Goal: Information Seeking & Learning: Understand process/instructions

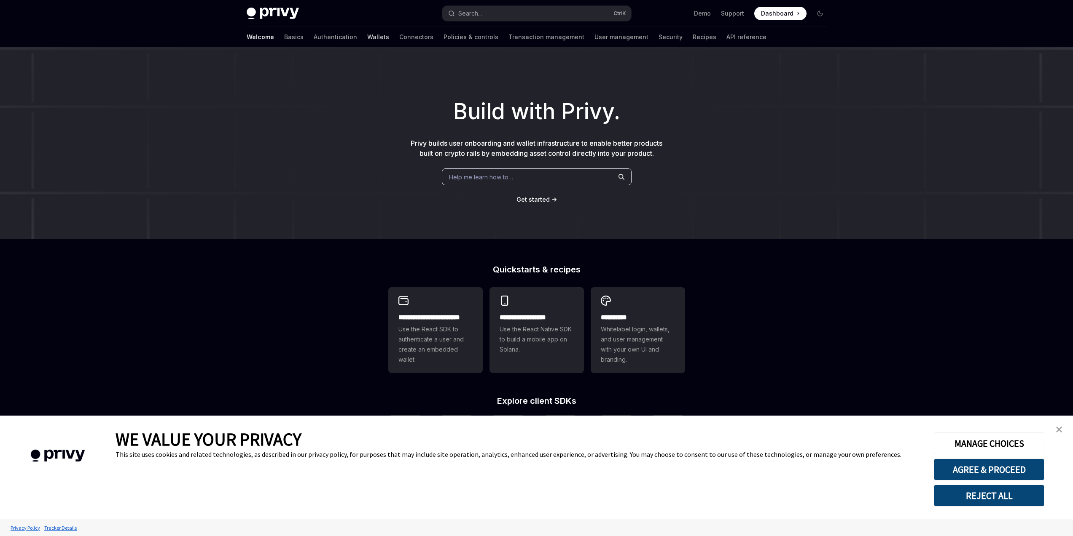
click at [367, 40] on link "Wallets" at bounding box center [378, 37] width 22 height 20
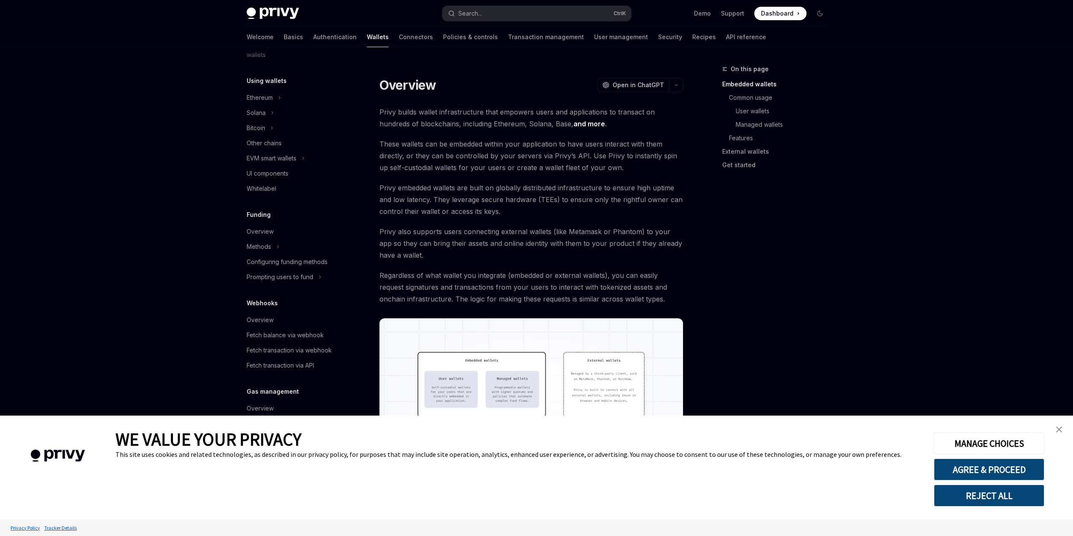
scroll to position [188, 0]
click at [300, 365] on div "Fetch transaction via API" at bounding box center [280, 365] width 67 height 10
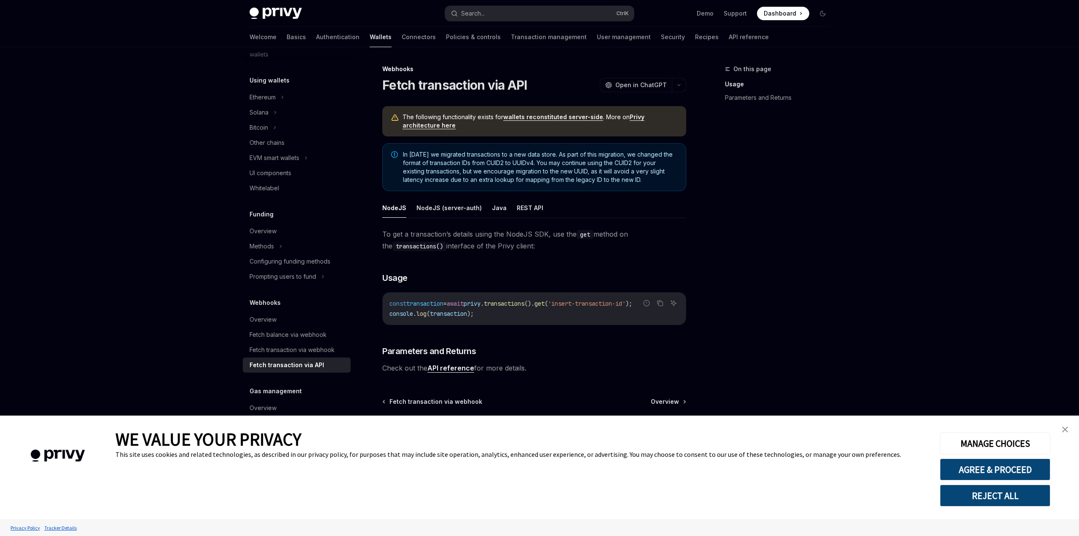
click at [754, 301] on div "On this page Usage Parameters and Returns" at bounding box center [772, 300] width 128 height 472
click at [314, 356] on link "Fetch transaction via webhook" at bounding box center [297, 350] width 108 height 15
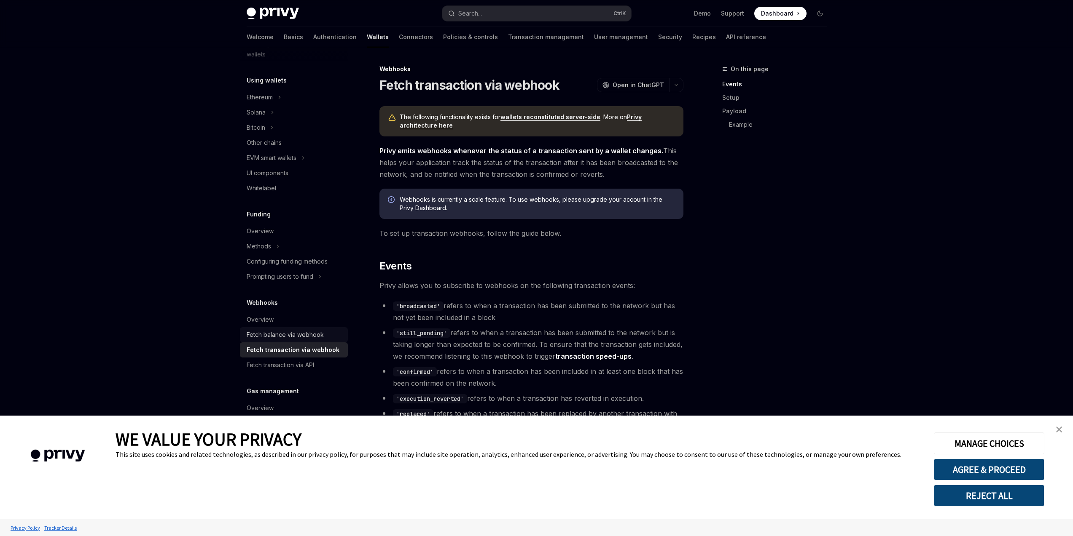
click at [315, 334] on div "Fetch balance via webhook" at bounding box center [285, 335] width 77 height 10
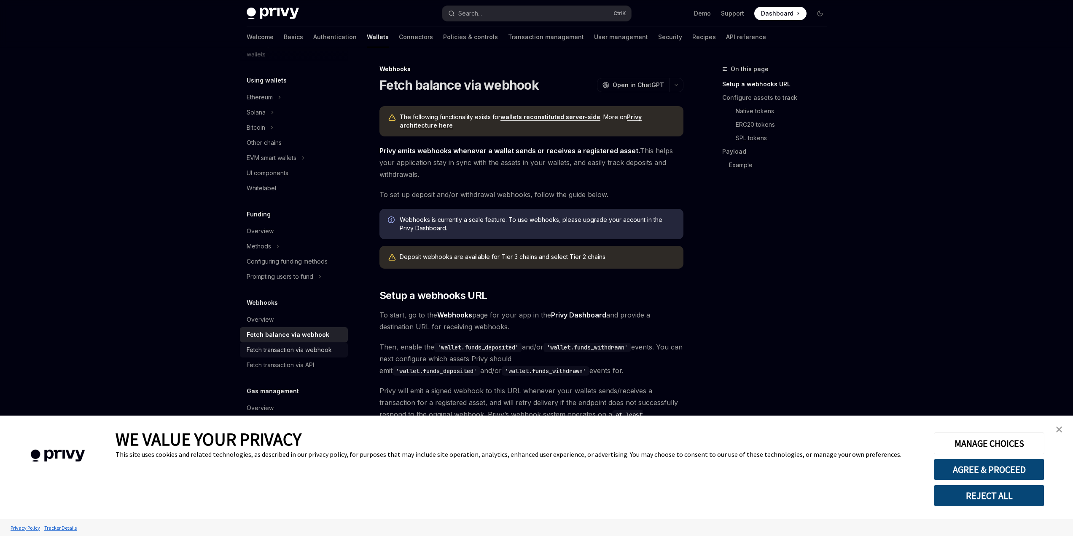
click at [308, 348] on div "Fetch transaction via webhook" at bounding box center [289, 350] width 85 height 10
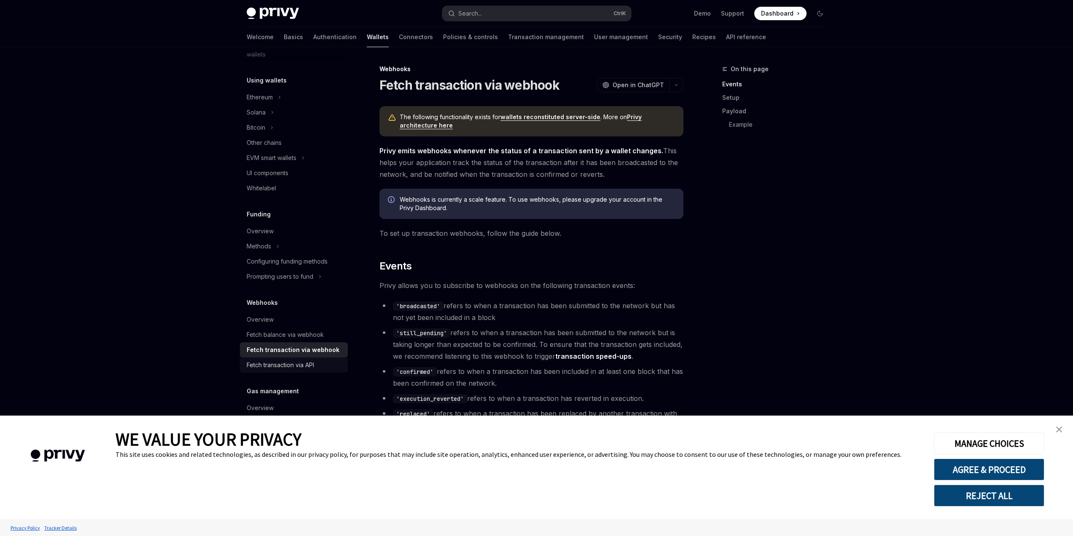
click at [308, 362] on div "Fetch transaction via API" at bounding box center [280, 365] width 67 height 10
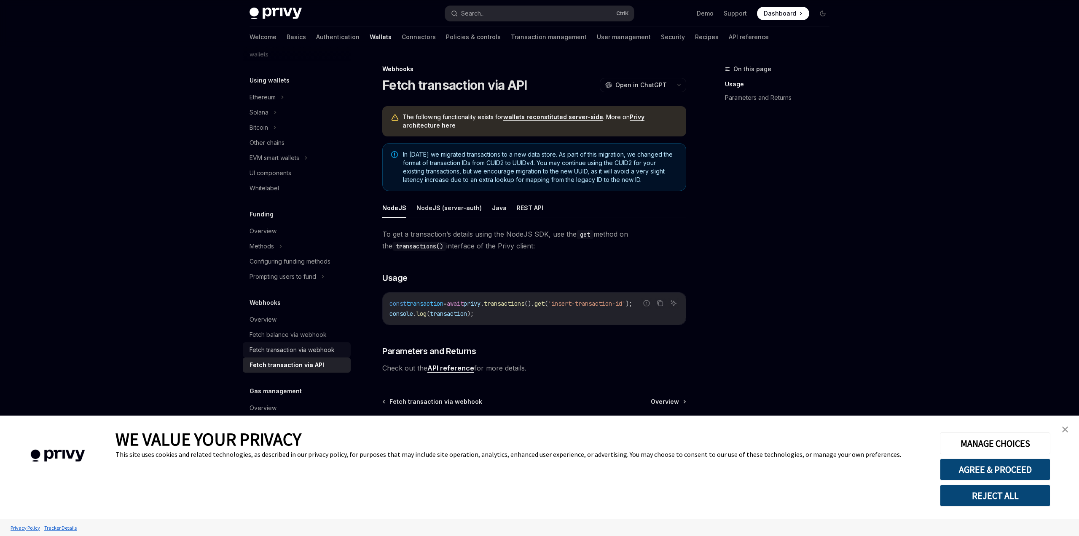
click at [312, 350] on div "Fetch transaction via webhook" at bounding box center [291, 350] width 85 height 10
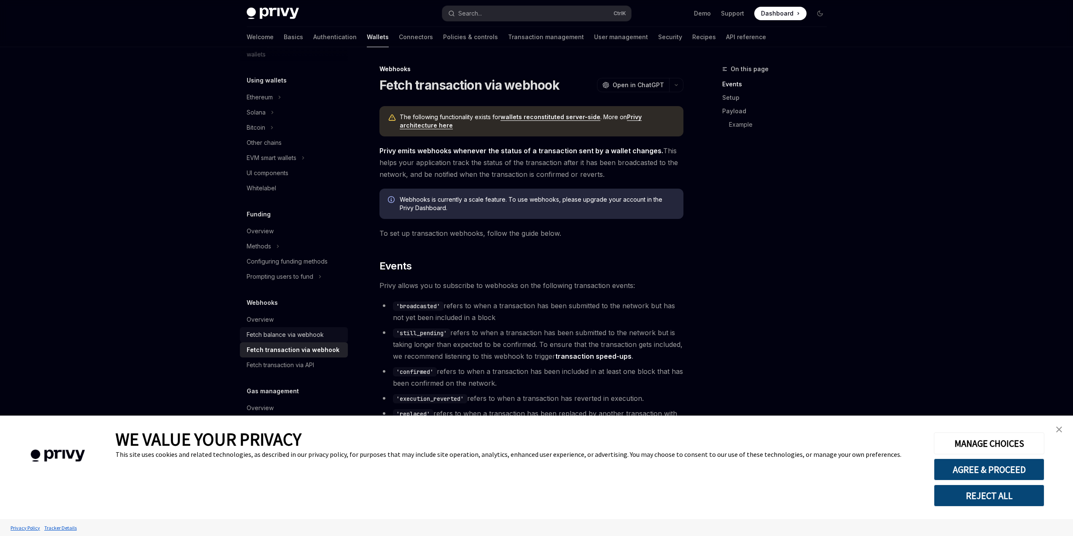
click at [313, 331] on div "Fetch balance via webhook" at bounding box center [285, 335] width 77 height 10
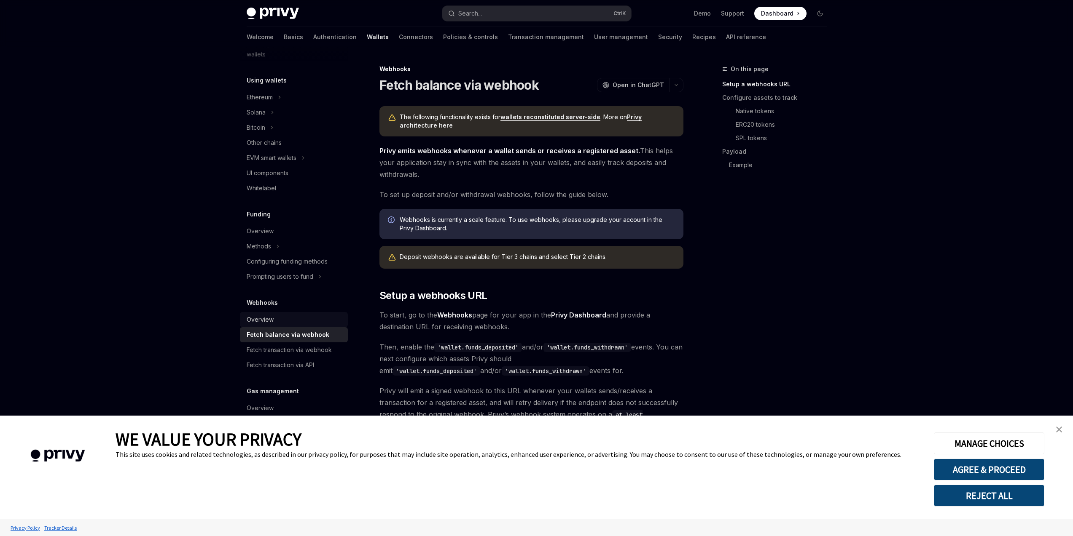
click at [311, 313] on link "Overview" at bounding box center [294, 319] width 108 height 15
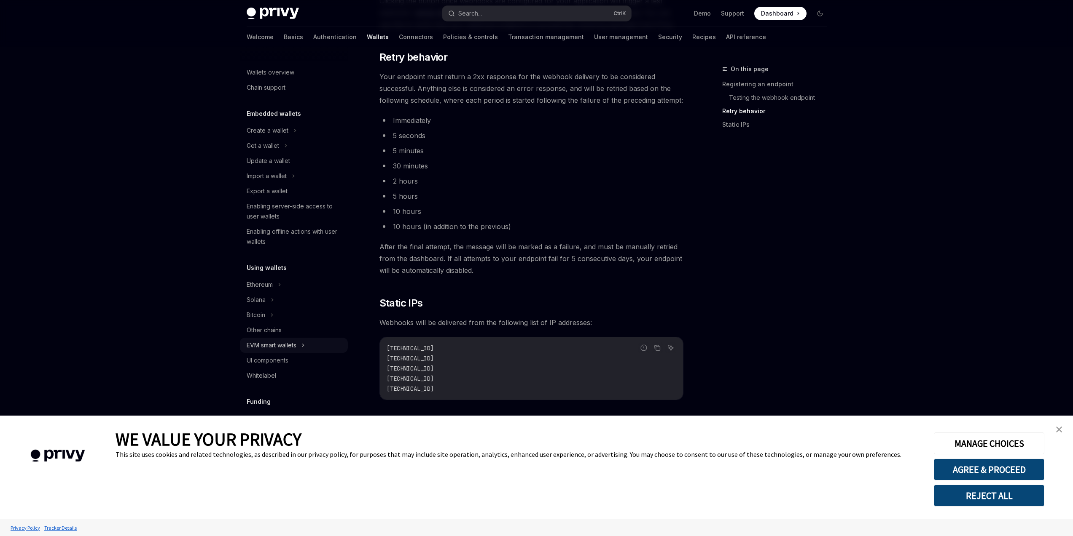
click at [313, 346] on div "EVM smart wallets" at bounding box center [294, 345] width 108 height 15
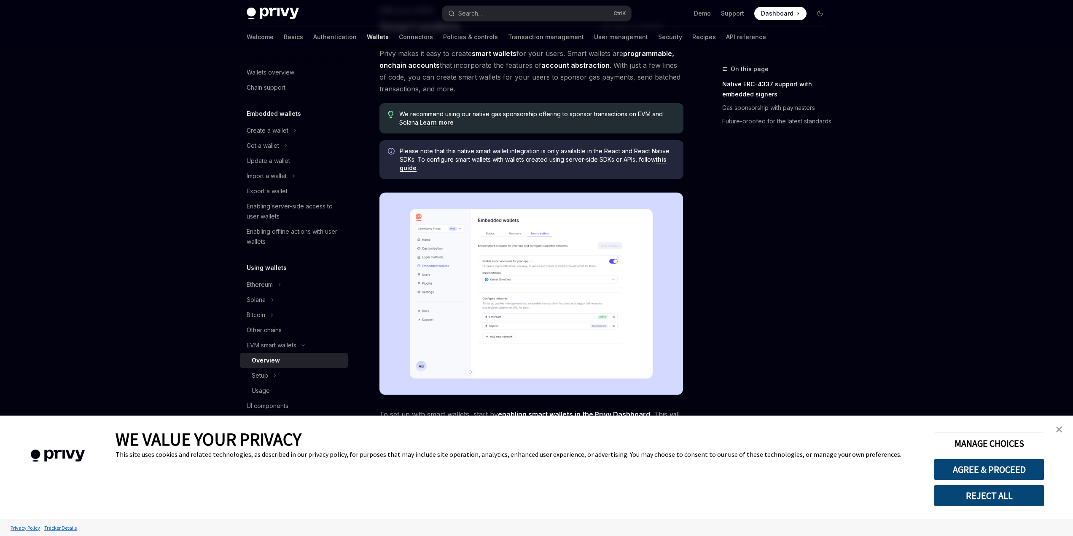
scroll to position [152, 0]
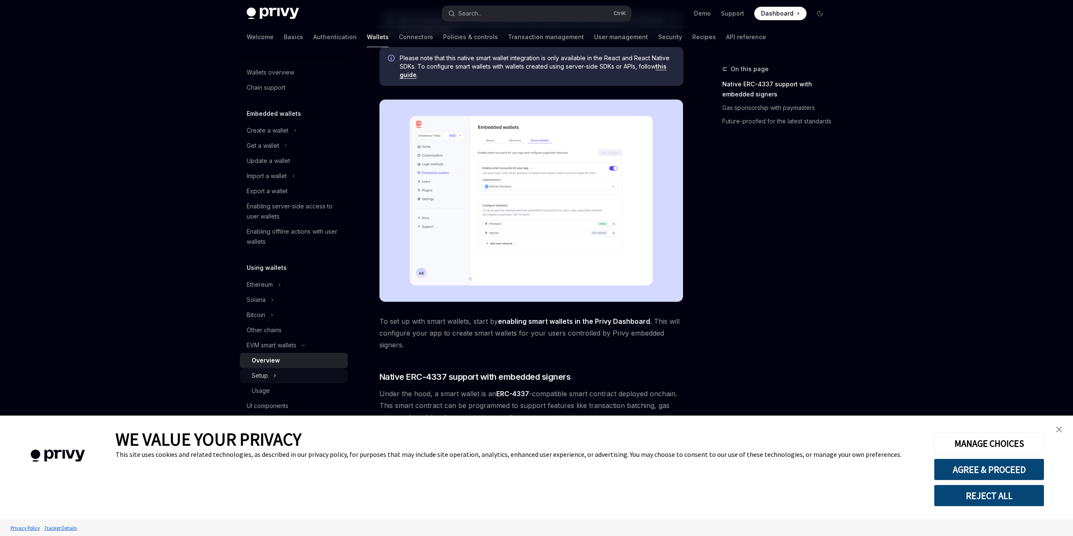
click at [294, 382] on div "Setup" at bounding box center [294, 375] width 108 height 15
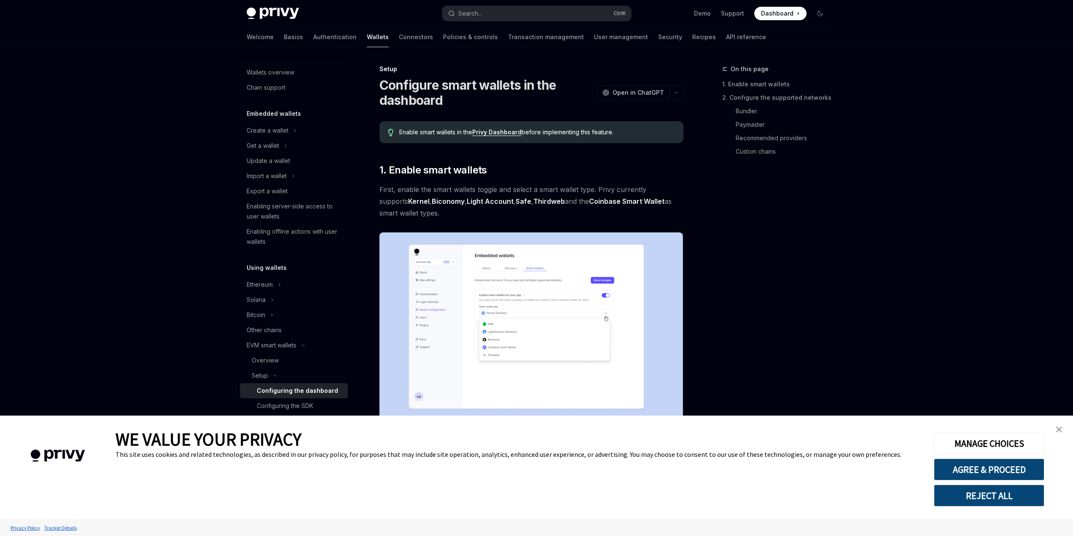
click at [295, 389] on div "Configuring the dashboard" at bounding box center [297, 391] width 81 height 10
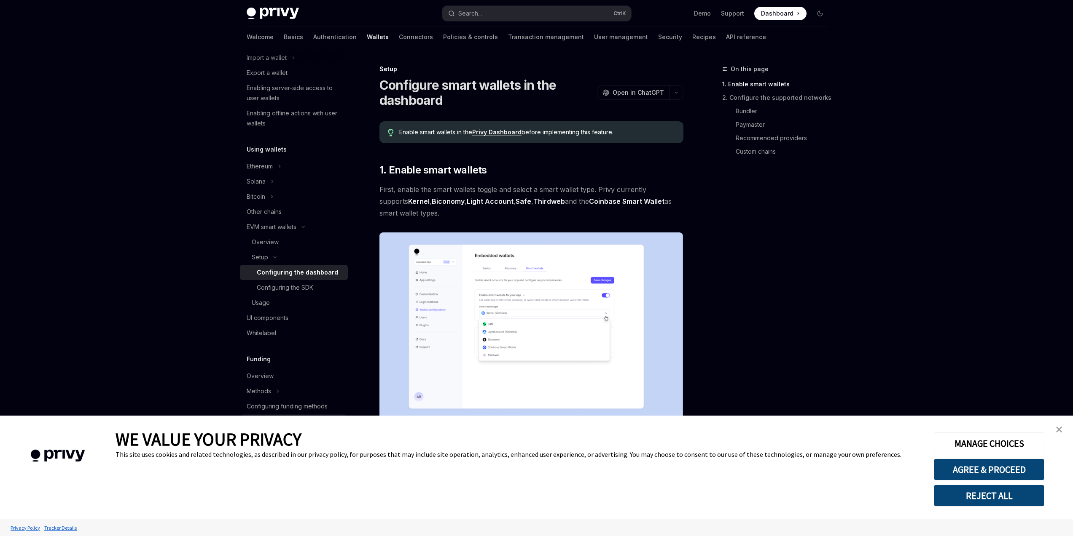
scroll to position [202, 0]
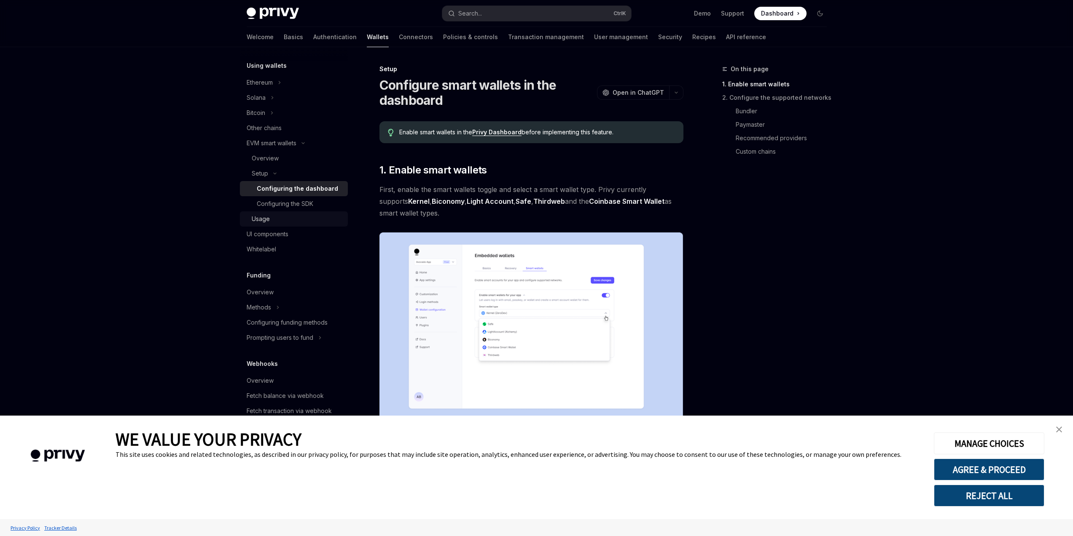
click at [307, 221] on div "Usage" at bounding box center [297, 219] width 91 height 10
type textarea "*"
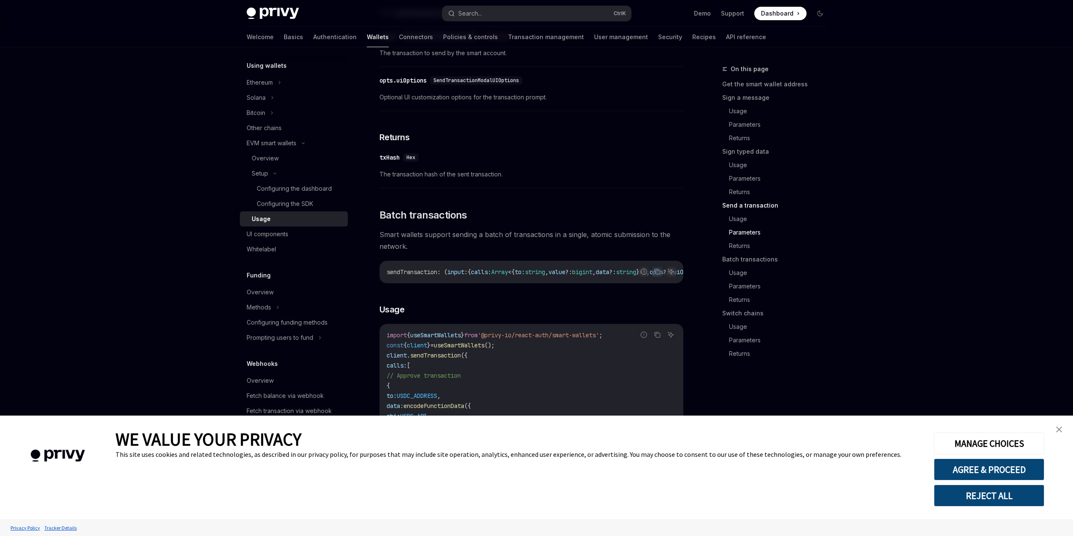
scroll to position [1315, 0]
